Goal: Entertainment & Leisure: Consume media (video, audio)

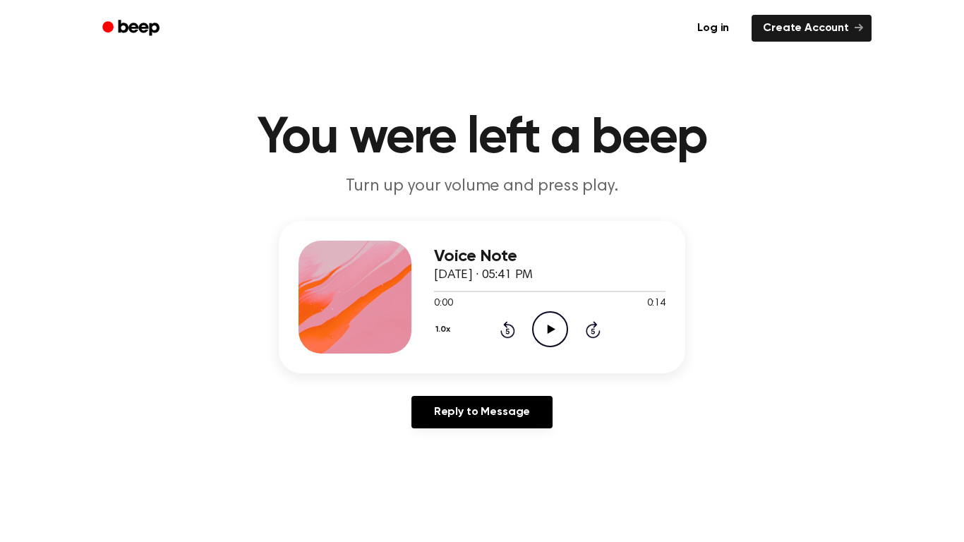
click at [539, 348] on div "Voice Note September 21, 2025 · 05:41 PM 0:00 0:14 Your browser does not suppor…" at bounding box center [550, 297] width 232 height 113
click at [541, 344] on circle at bounding box center [550, 329] width 35 height 35
click at [549, 327] on icon at bounding box center [551, 329] width 8 height 9
click at [549, 341] on icon "Play Audio" at bounding box center [550, 329] width 36 height 36
